Goal: Check status: Check status

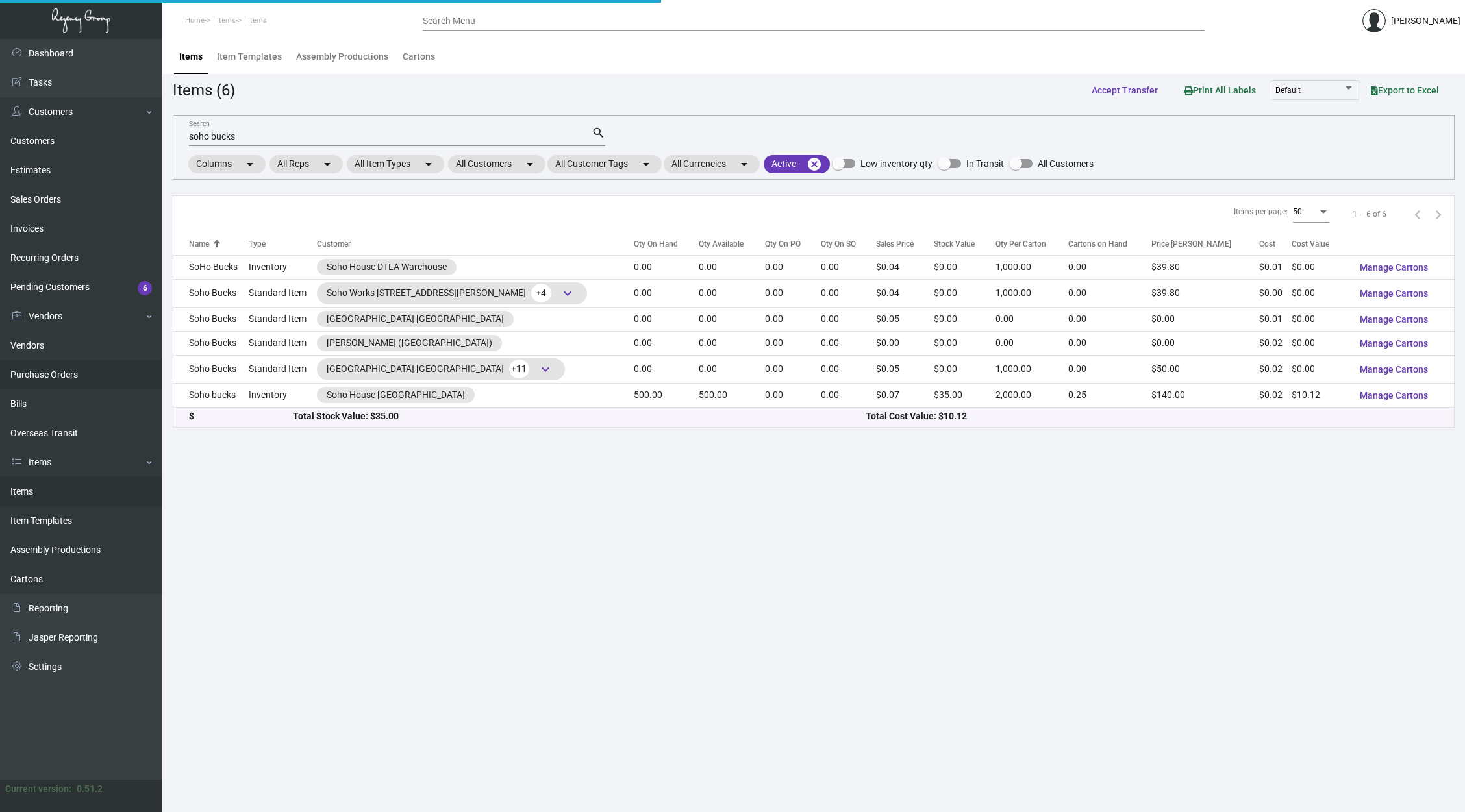
drag, startPoint x: 0, startPoint y: 0, endPoint x: 62, endPoint y: 375, distance: 380.1
click at [62, 375] on link "Purchase Orders" at bounding box center [81, 375] width 162 height 29
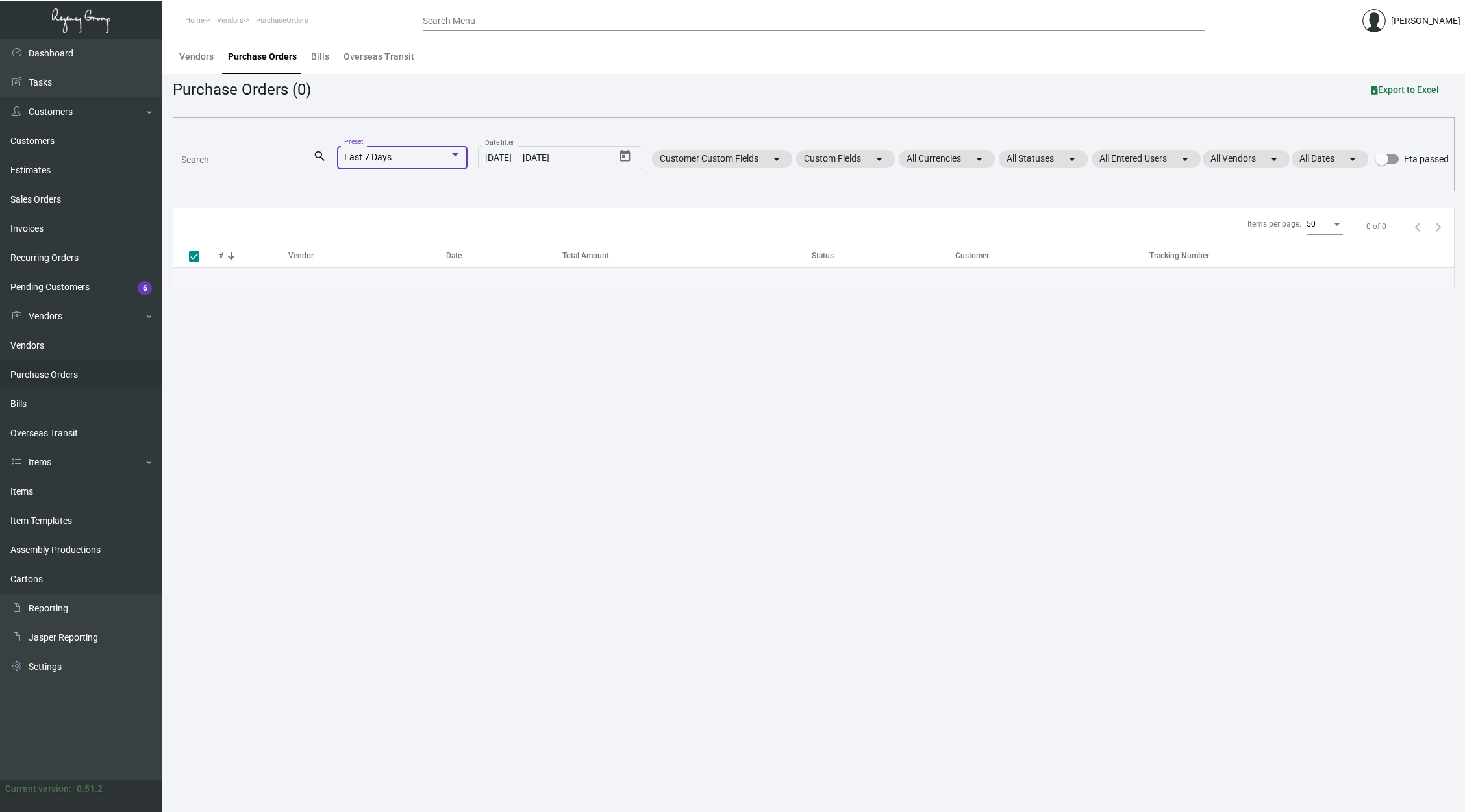
click at [376, 162] on span "Last 7 Days" at bounding box center [368, 156] width 47 height 10
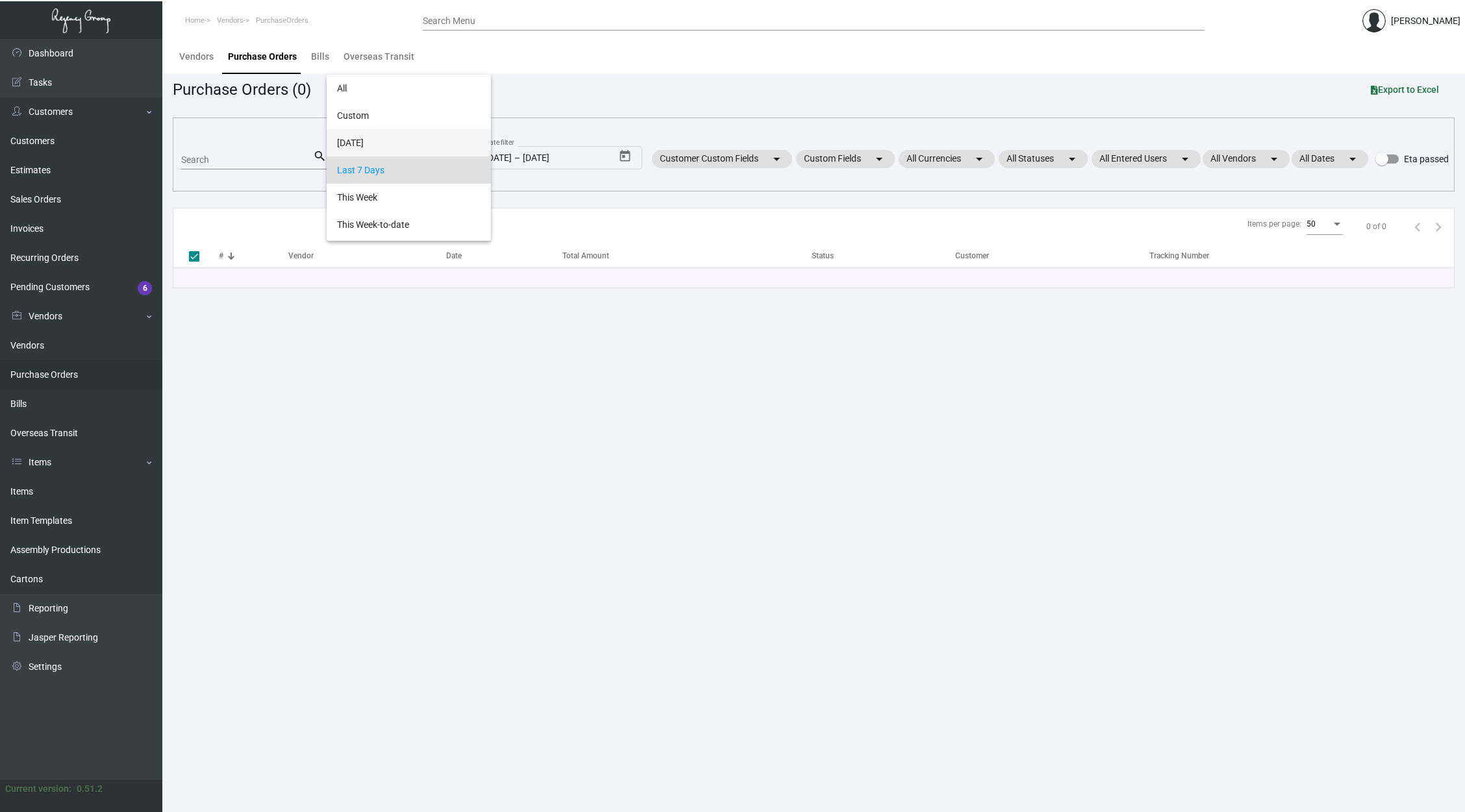
scroll to position [12, 0]
click at [363, 80] on span "All" at bounding box center [408, 75] width 143 height 27
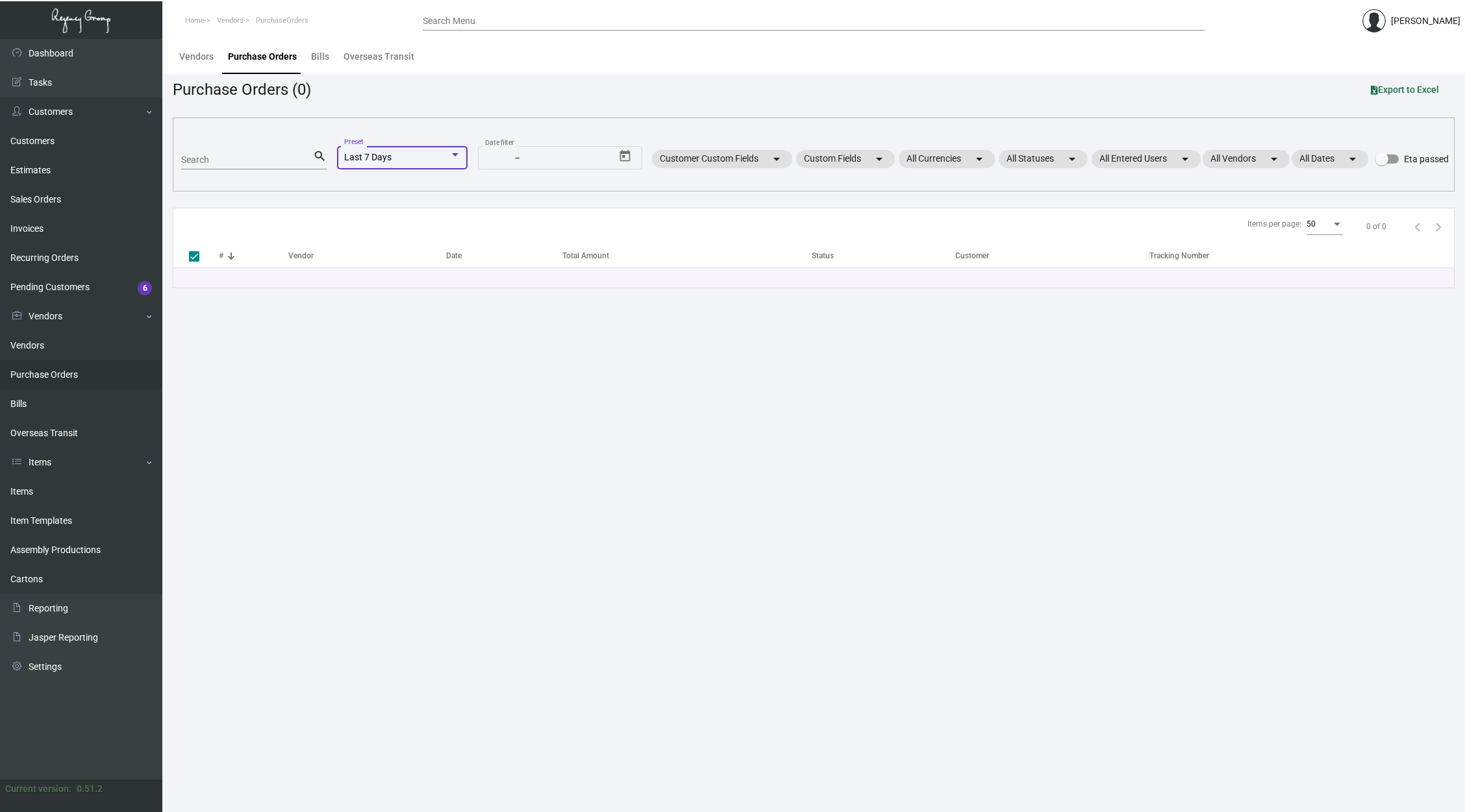
scroll to position [0, 0]
checkbox input "false"
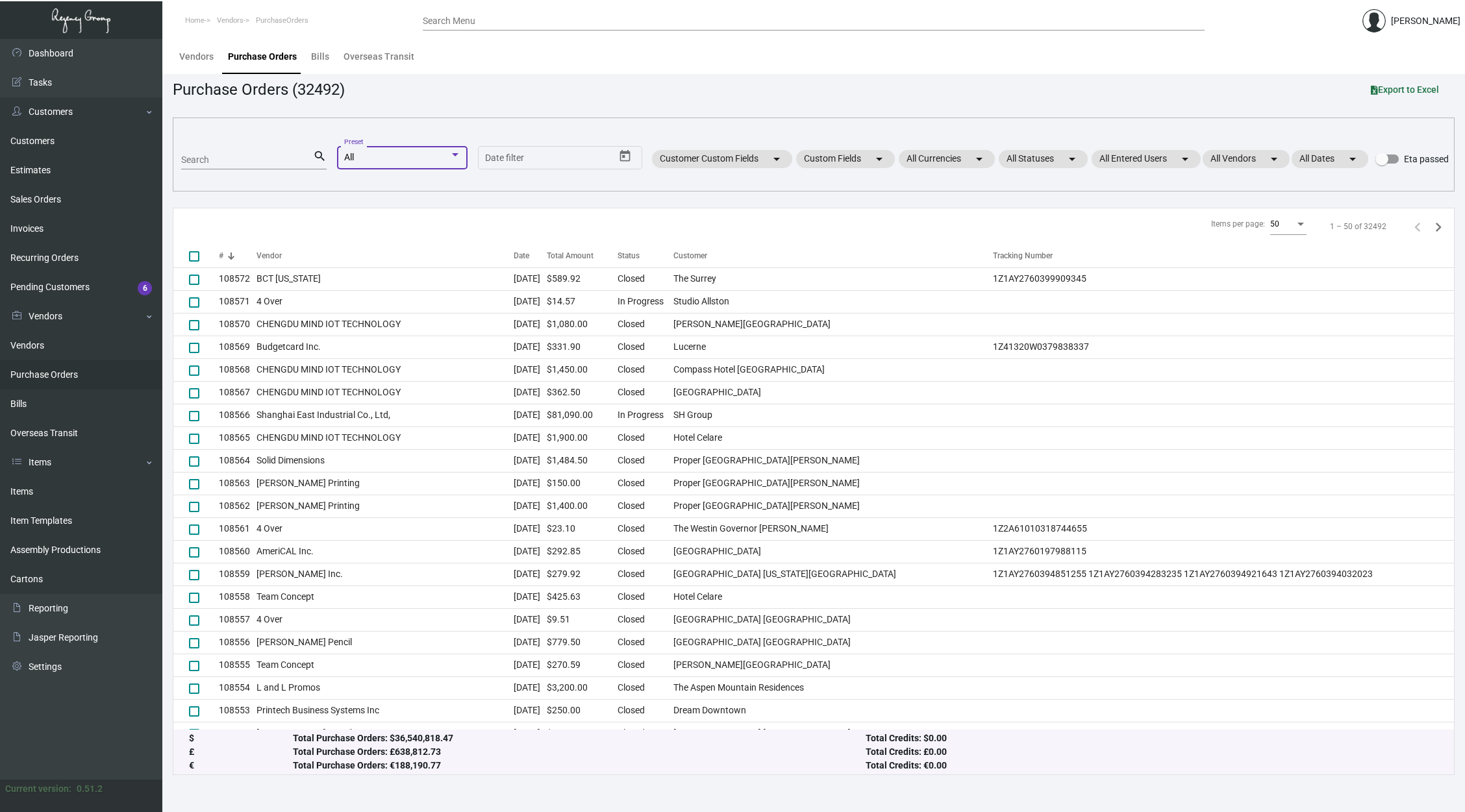
click at [248, 161] on input "Search" at bounding box center [247, 160] width 132 height 10
paste input "103721"
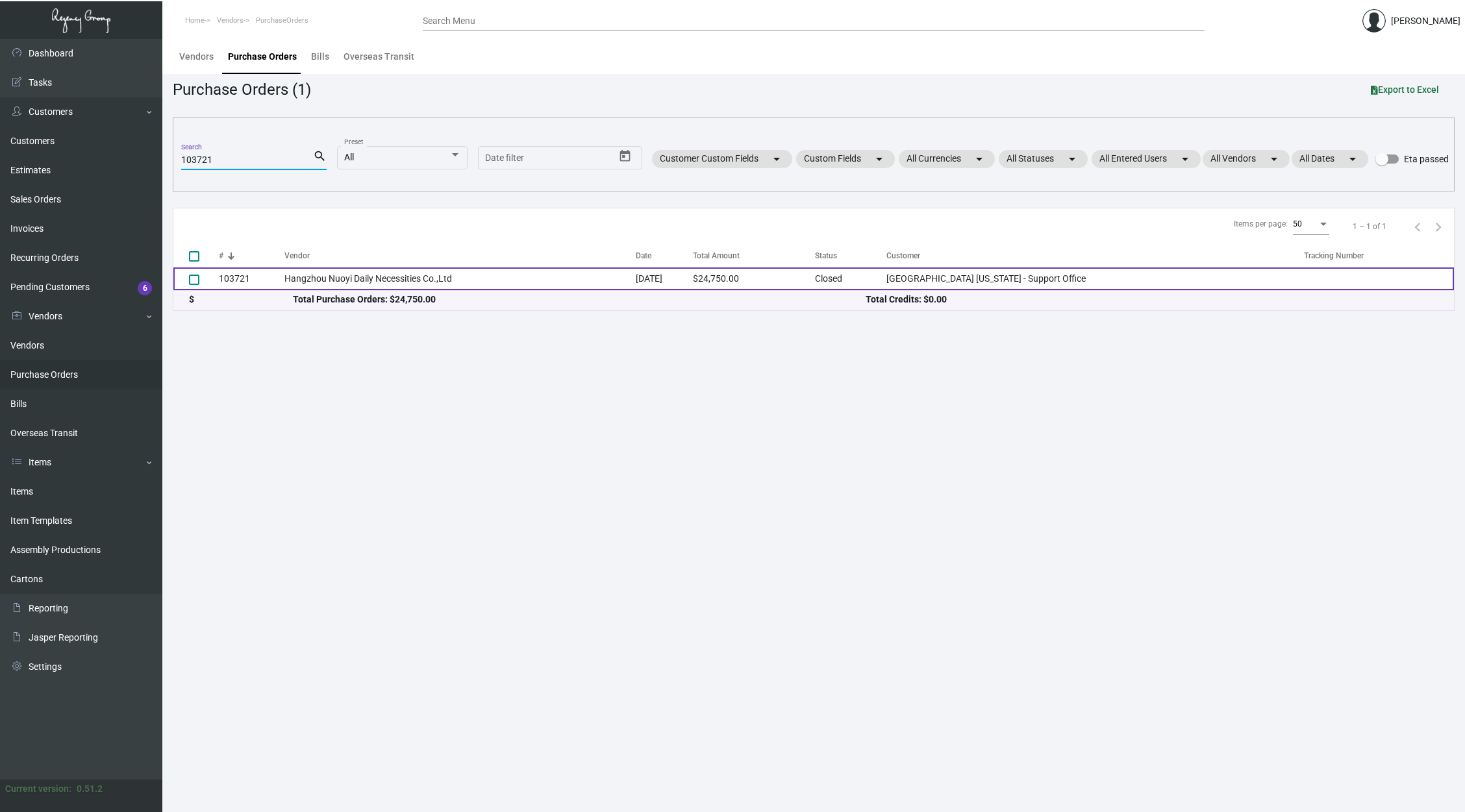
type input "103721"
click at [372, 277] on td "Hangzhou Nuoyi Daily Necessities Co.,Ltd" at bounding box center [460, 278] width 351 height 23
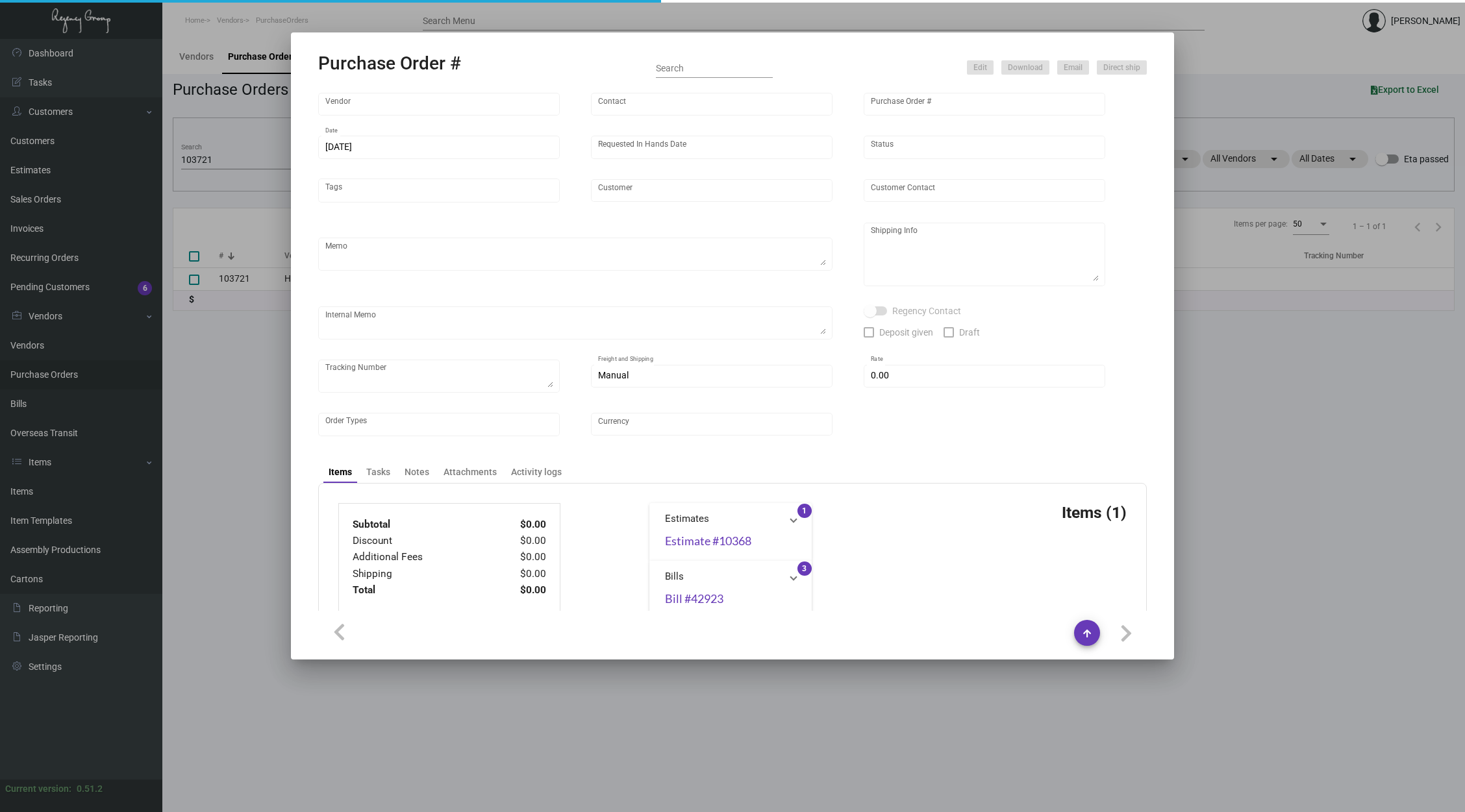
type input "Hangzhou Nuoyi Daily Necessities Co.,Ltd"
type input "[PERSON_NAME]"
type input "103721"
type input "[DATE]"
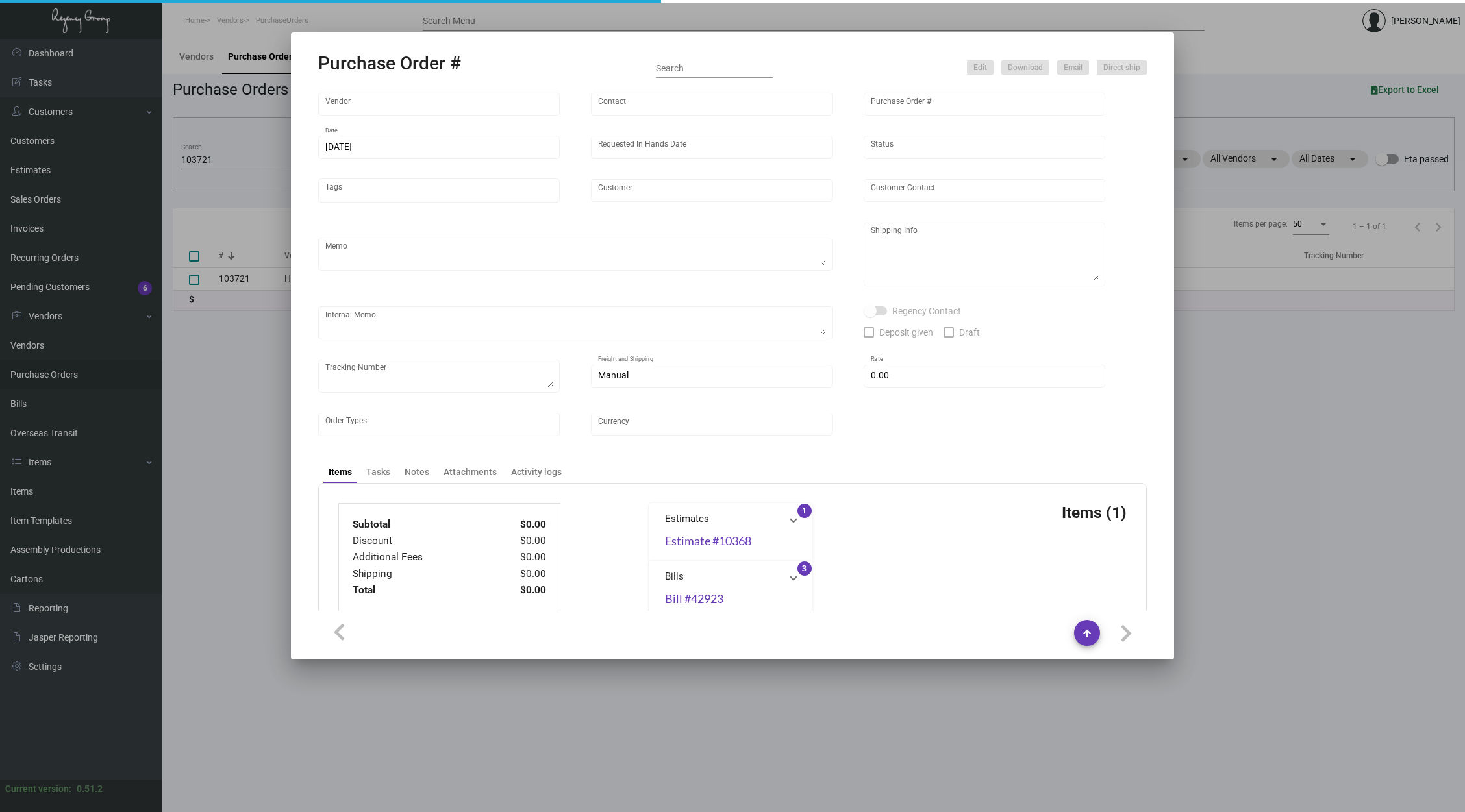
type input "[GEOGRAPHIC_DATA] [US_STATE] - Support Office"
type textarea "Please ship half right away by boat to our NJ warehouse, and the remaining quan…"
type textarea "Regency Group NJ - [PERSON_NAME] [STREET_ADDRESS]"
checkbox input "true"
type input "$ 0.00"
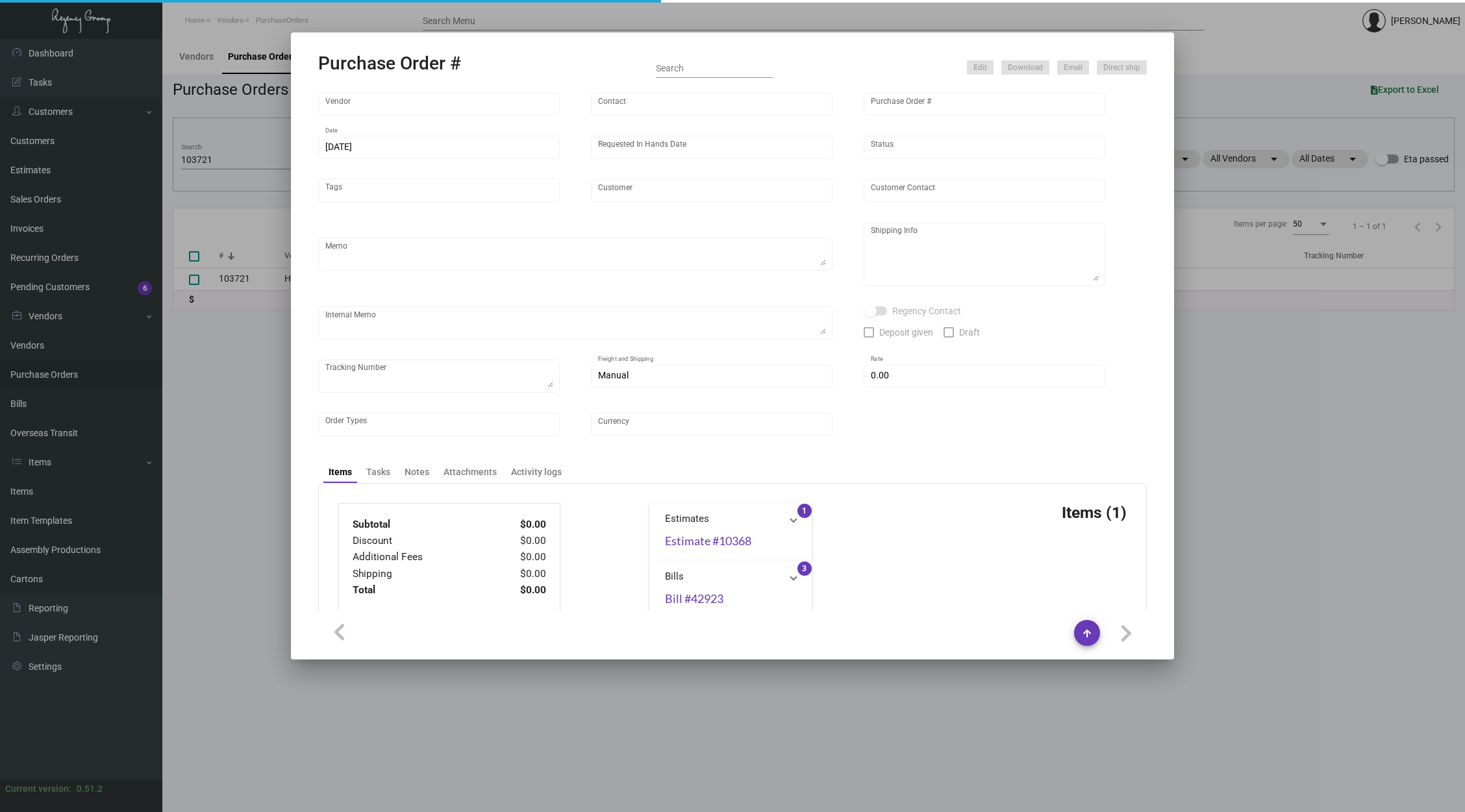
type input "United States Dollar $"
type input "$ 0.045"
type input "$ 24,750.00"
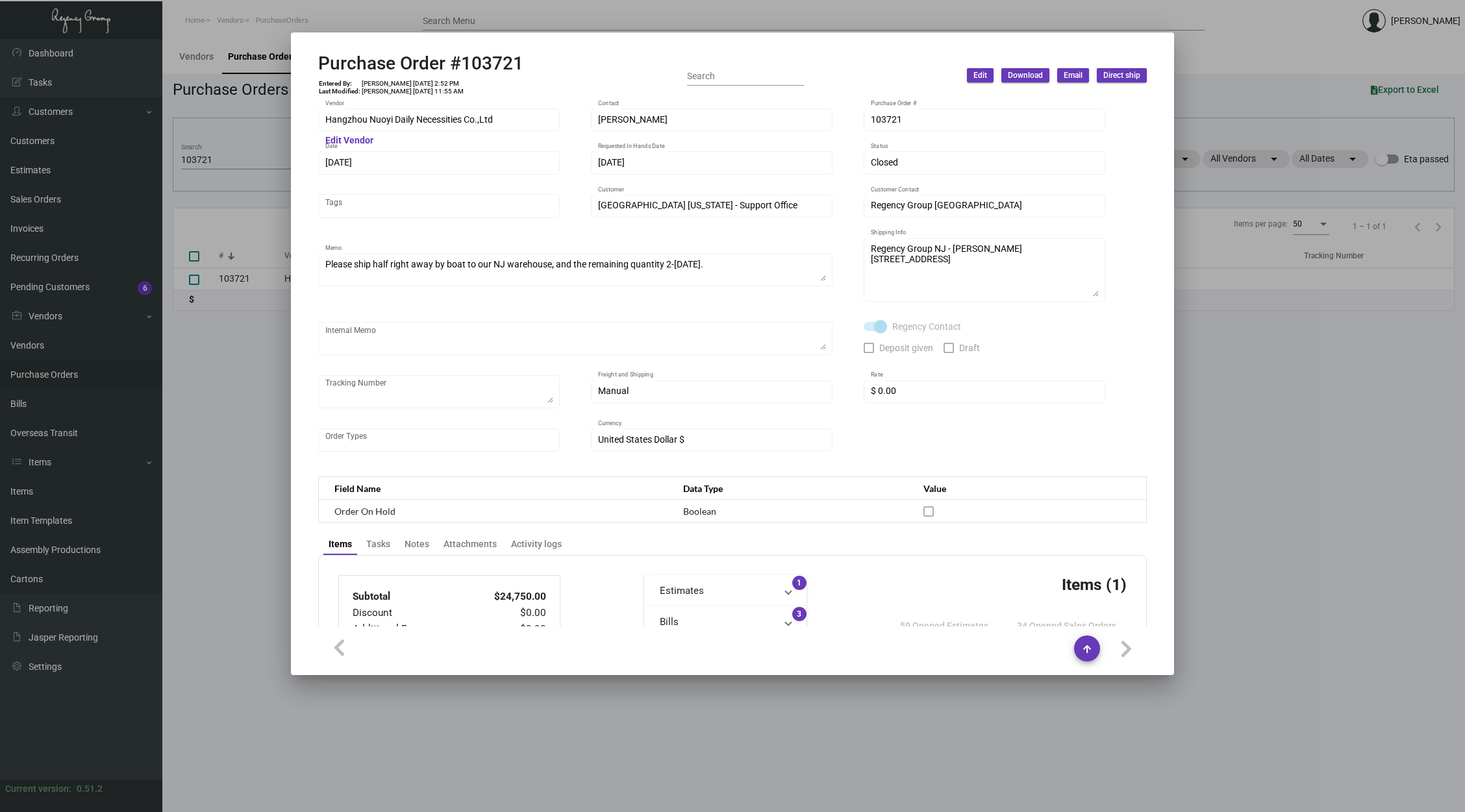
scroll to position [541, 0]
